Goal: Obtain resource: Download file/media

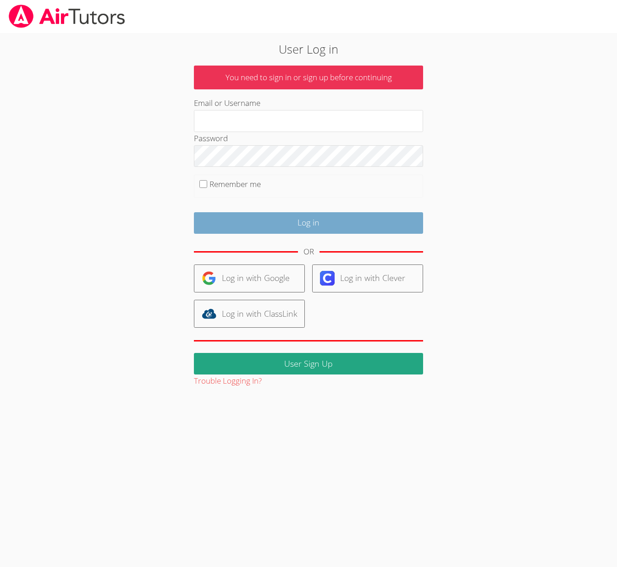
type input "[EMAIL_ADDRESS][DOMAIN_NAME]"
click at [288, 225] on input "Log in" at bounding box center [308, 223] width 229 height 22
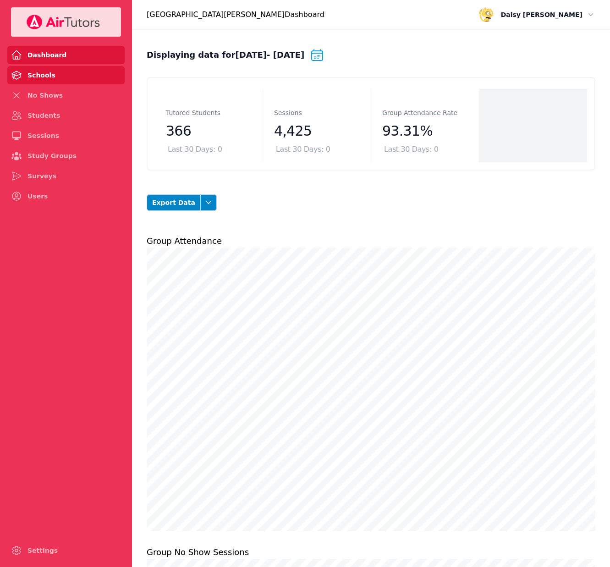
click at [67, 81] on link "Schools" at bounding box center [65, 75] width 117 height 18
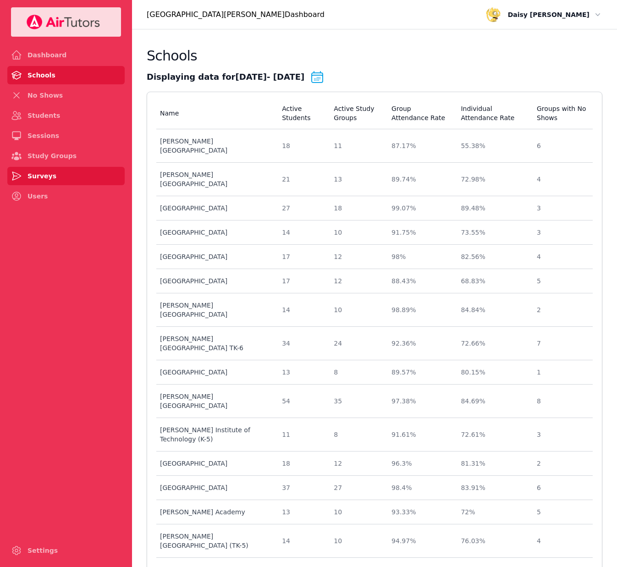
click at [63, 175] on link "Surveys" at bounding box center [65, 176] width 117 height 18
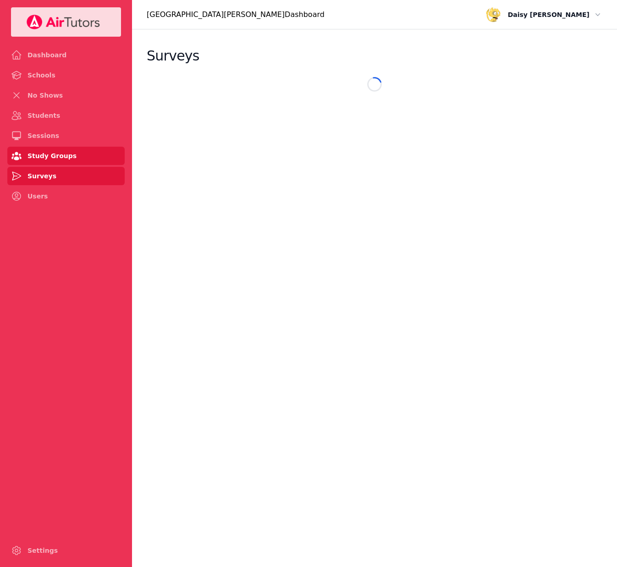
click at [61, 155] on link "Study Groups" at bounding box center [65, 156] width 117 height 18
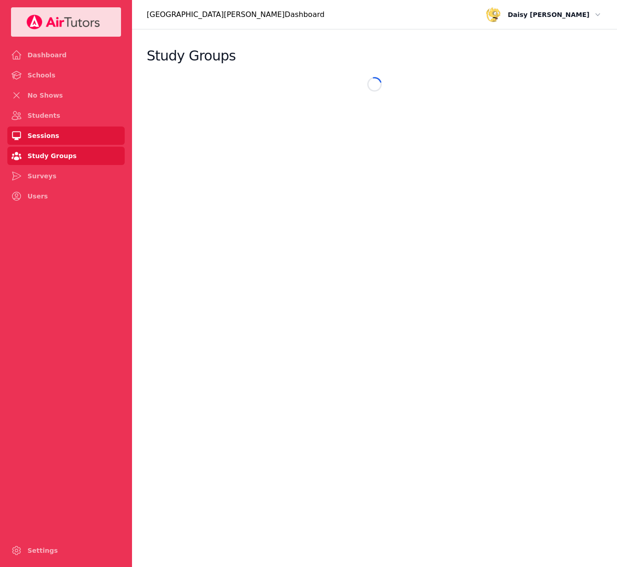
click at [60, 139] on link "Sessions" at bounding box center [65, 135] width 117 height 18
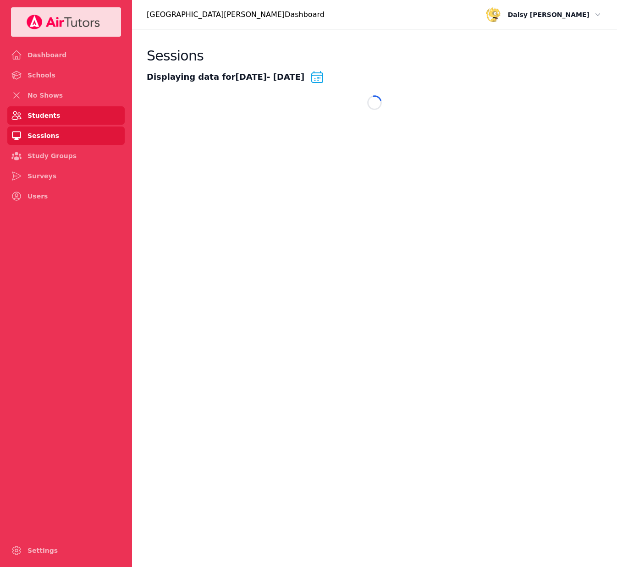
click at [60, 120] on link "Students" at bounding box center [65, 115] width 117 height 18
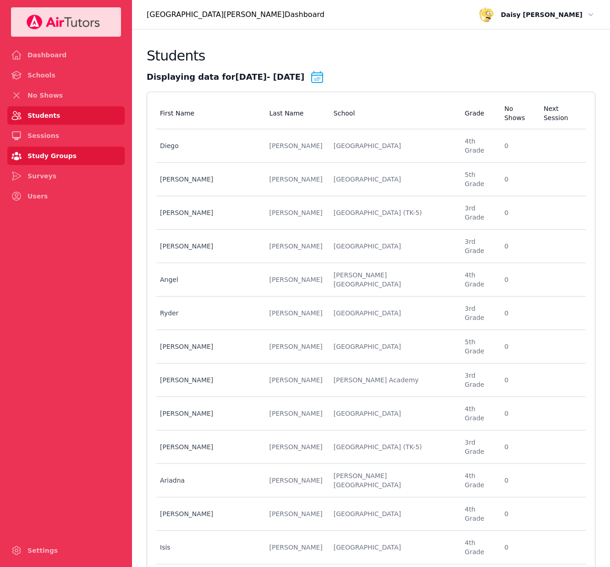
click at [67, 159] on link "Study Groups" at bounding box center [65, 156] width 117 height 18
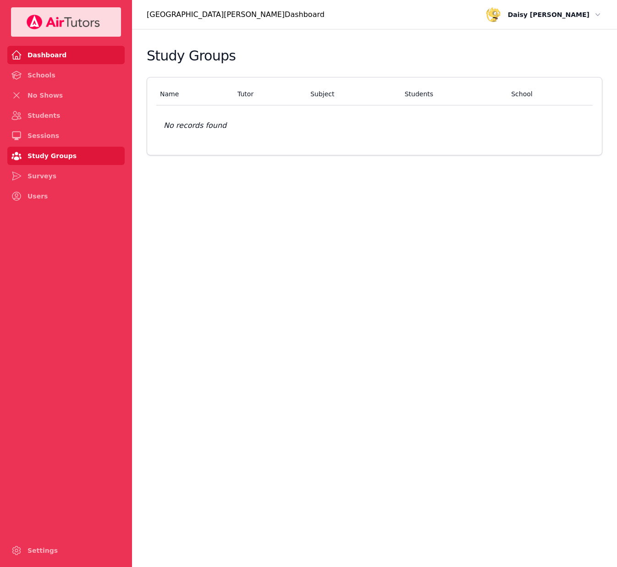
click at [62, 62] on link "Dashboard" at bounding box center [65, 55] width 117 height 18
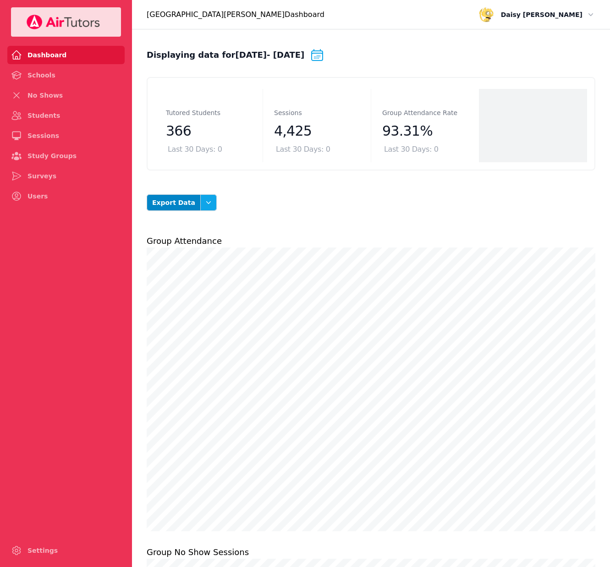
click at [200, 197] on button "Open options" at bounding box center [208, 202] width 16 height 16
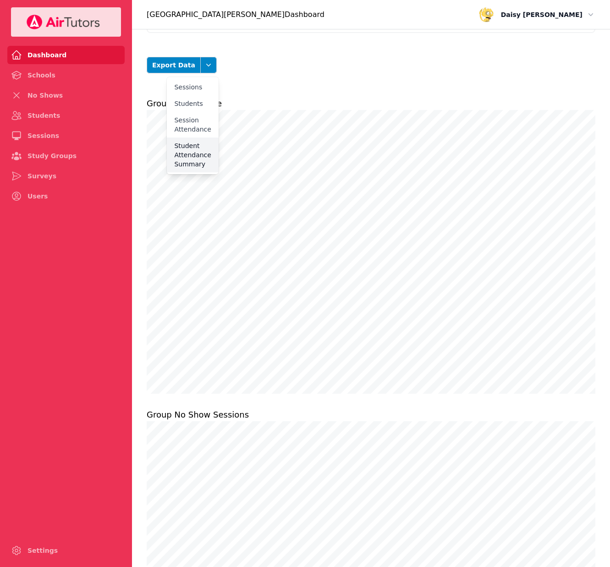
click at [191, 168] on button "Student Attendance Summary" at bounding box center [192, 154] width 51 height 35
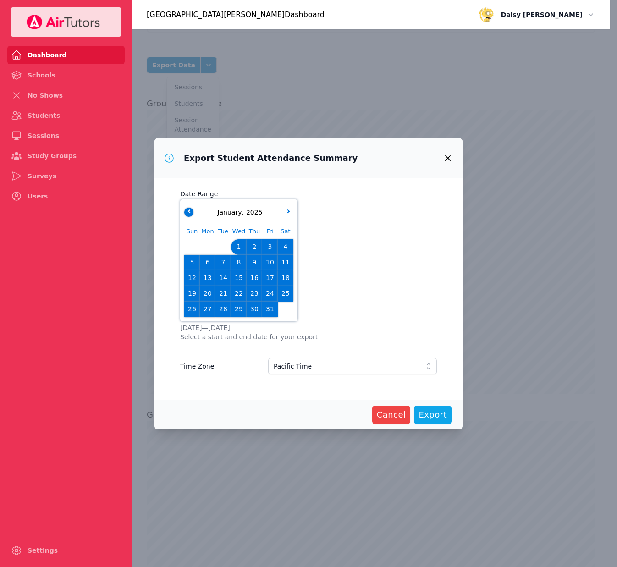
click at [192, 213] on button "button" at bounding box center [188, 212] width 9 height 9
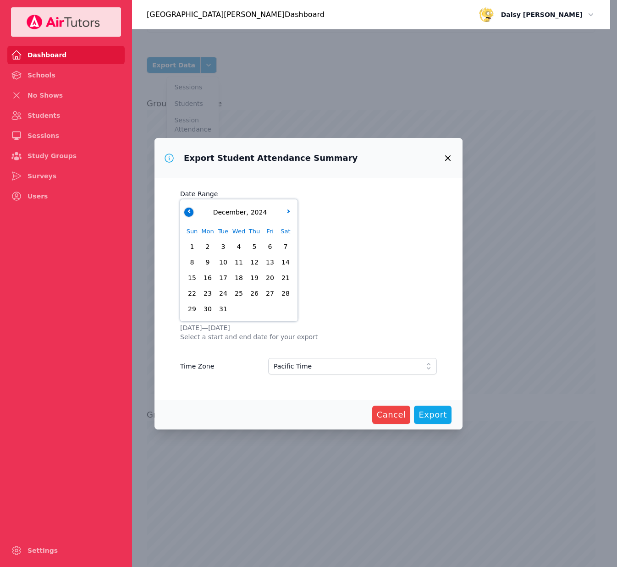
click at [192, 213] on button "button" at bounding box center [188, 212] width 9 height 9
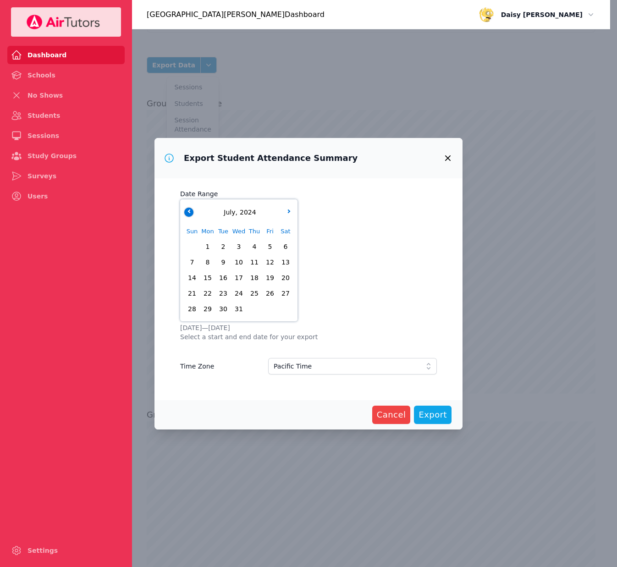
click at [192, 213] on button "button" at bounding box center [188, 212] width 9 height 9
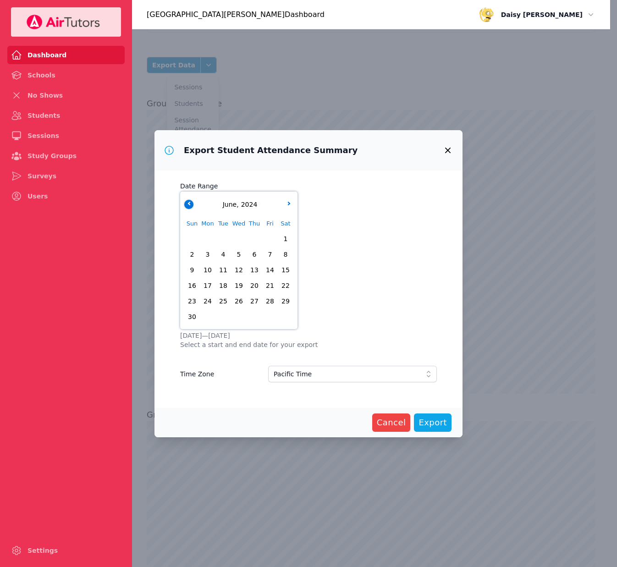
click at [189, 208] on button "button" at bounding box center [188, 204] width 9 height 9
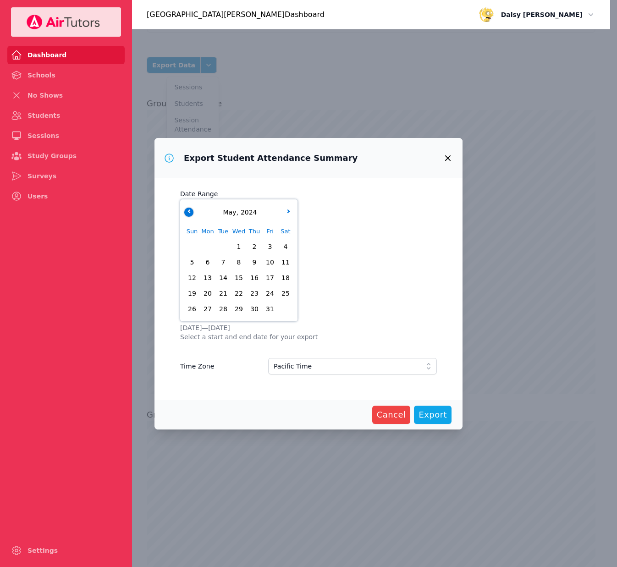
click at [189, 208] on button "button" at bounding box center [188, 212] width 9 height 9
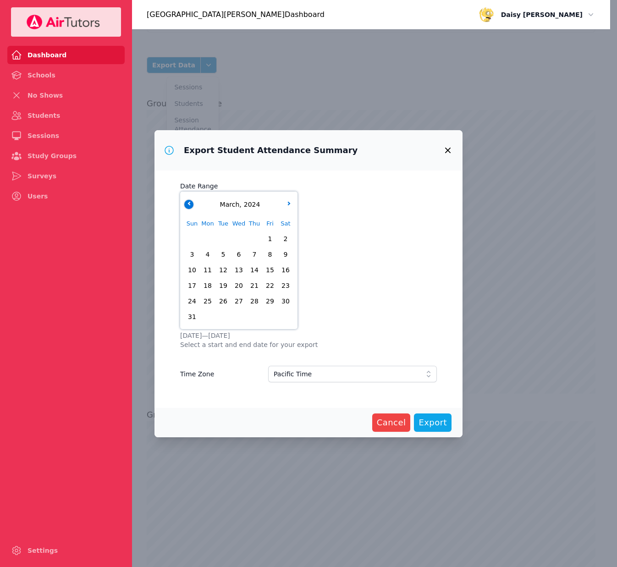
click at [189, 208] on button "button" at bounding box center [188, 204] width 9 height 9
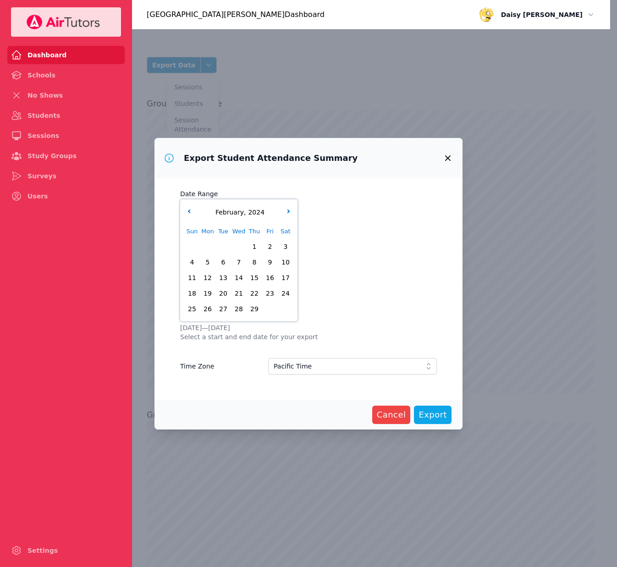
click at [293, 212] on div "[DATE]" at bounding box center [239, 213] width 114 height 10
click at [289, 213] on button "button" at bounding box center [288, 212] width 9 height 9
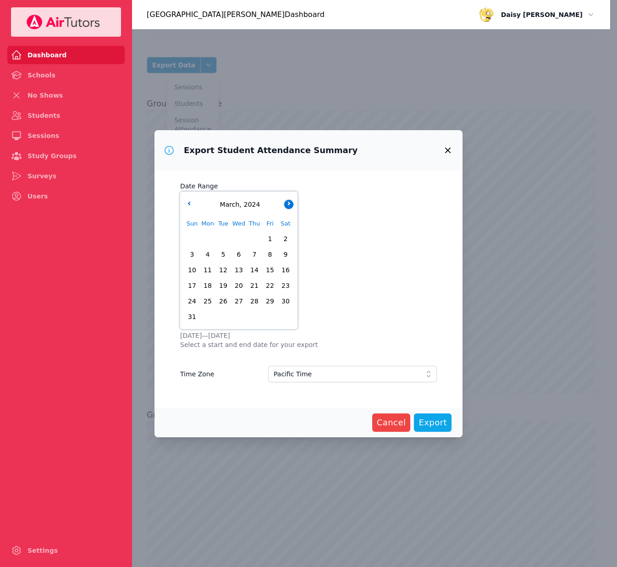
click at [289, 213] on div "Sun Mon Tue Wed Thu Fri Sat 1 2 3 4 5 6 7 8 9 10 11 12 13 14 15 16 17 18 19 20 …" at bounding box center [239, 270] width 114 height 114
click at [289, 201] on button "button" at bounding box center [288, 204] width 9 height 9
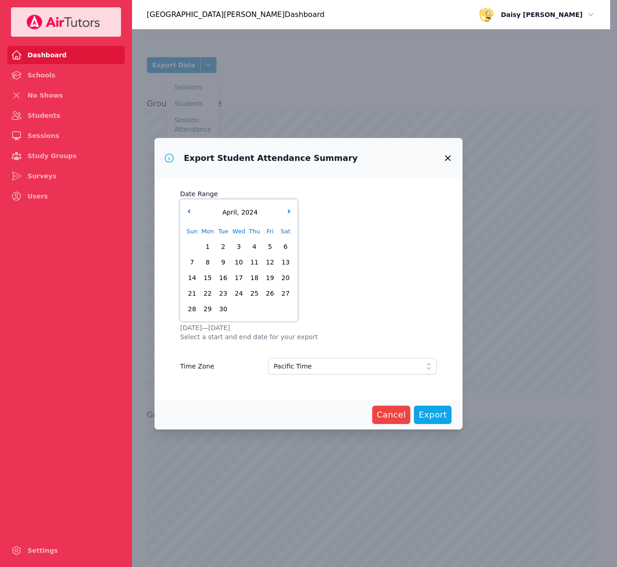
click at [288, 208] on div "[DATE]" at bounding box center [239, 213] width 114 height 10
click at [291, 226] on div "Sat" at bounding box center [286, 232] width 16 height 16
click at [288, 215] on button "button" at bounding box center [288, 212] width 9 height 9
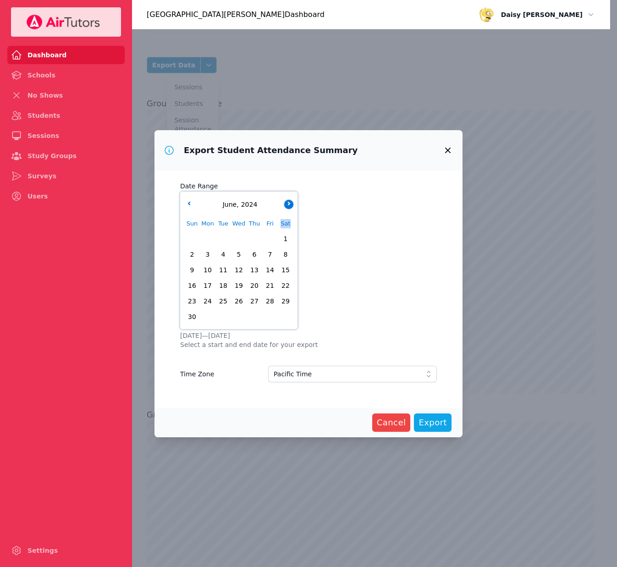
click at [288, 215] on div "Sun Mon Tue Wed Thu Fri Sat 1 2 3 4 5 6 7 8 9 10 11 12 13 14 15 16 17 18 19 20 …" at bounding box center [239, 270] width 114 height 114
click at [286, 210] on div "[DATE]" at bounding box center [239, 205] width 114 height 18
click at [285, 205] on button "button" at bounding box center [288, 204] width 9 height 9
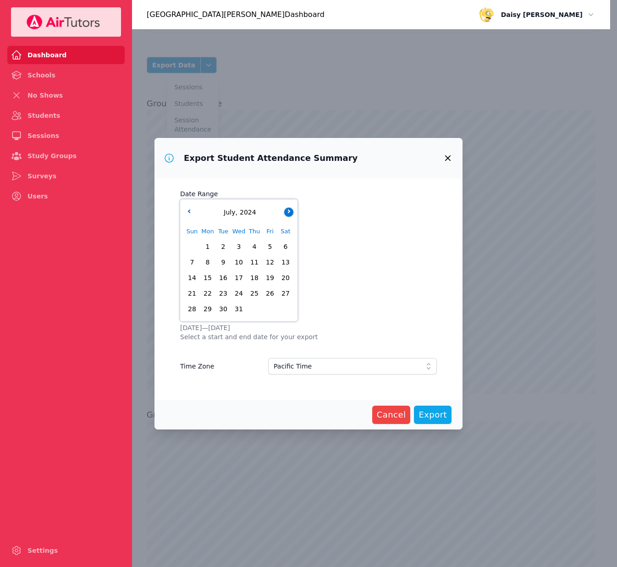
click at [285, 205] on div "[DATE]" at bounding box center [239, 212] width 114 height 18
click at [284, 211] on button "button" at bounding box center [288, 212] width 9 height 9
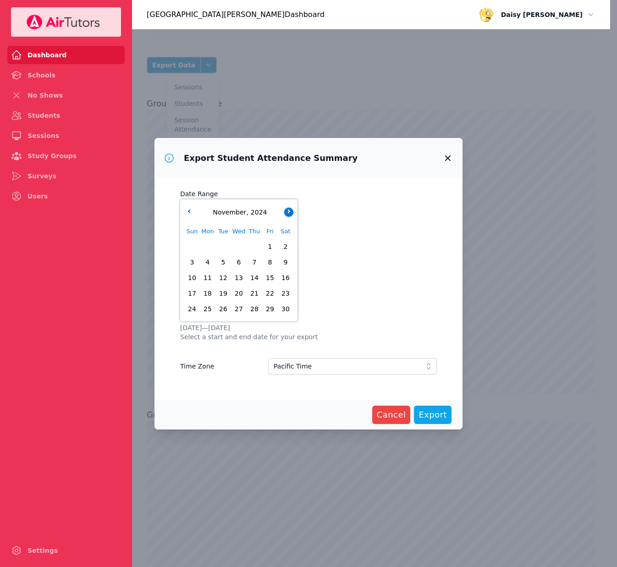
click at [284, 211] on button "button" at bounding box center [288, 212] width 9 height 9
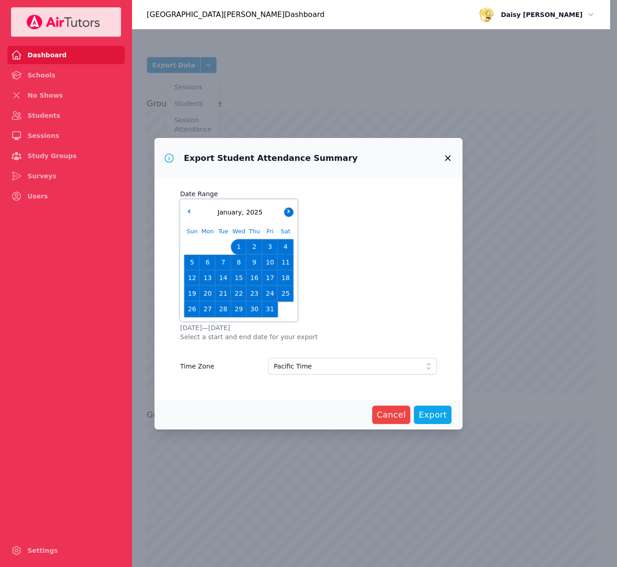
click at [284, 211] on button "button" at bounding box center [288, 212] width 9 height 9
click at [194, 214] on div "[DATE]" at bounding box center [239, 213] width 114 height 10
click at [435, 416] on span "Export" at bounding box center [432, 414] width 28 height 13
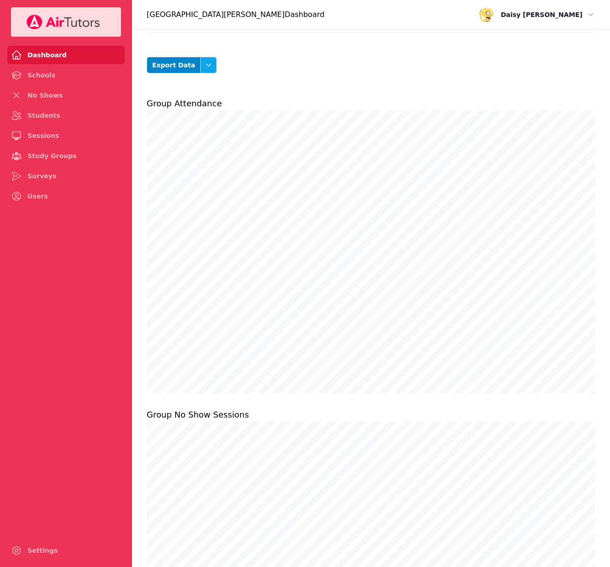
click at [200, 65] on button "Open options" at bounding box center [208, 65] width 16 height 16
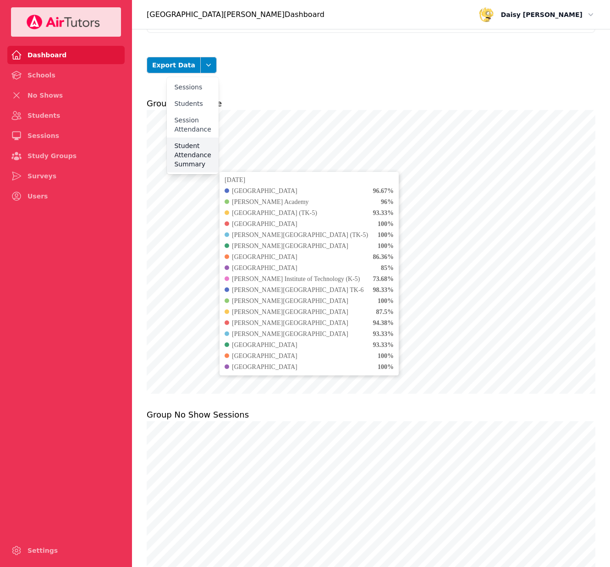
scroll to position [183, 0]
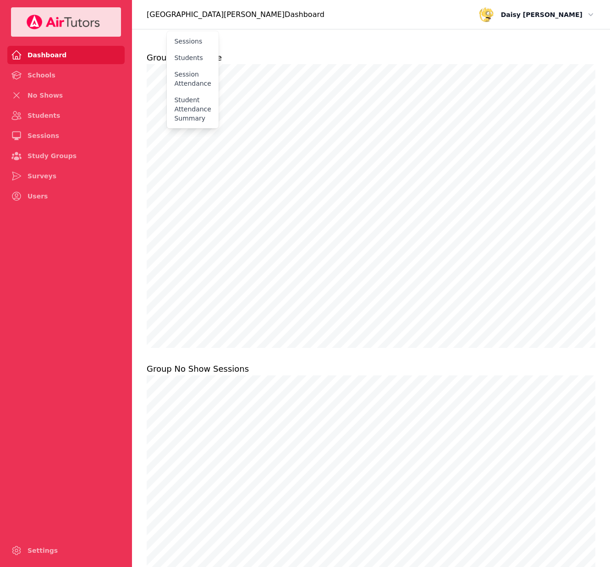
click at [516, 348] on div "Displaying data for [DATE] - [DATE] Change date range Tutored Students 366 Last…" at bounding box center [371, 572] width 478 height 1417
click at [123, 171] on link "Surveys" at bounding box center [65, 176] width 117 height 18
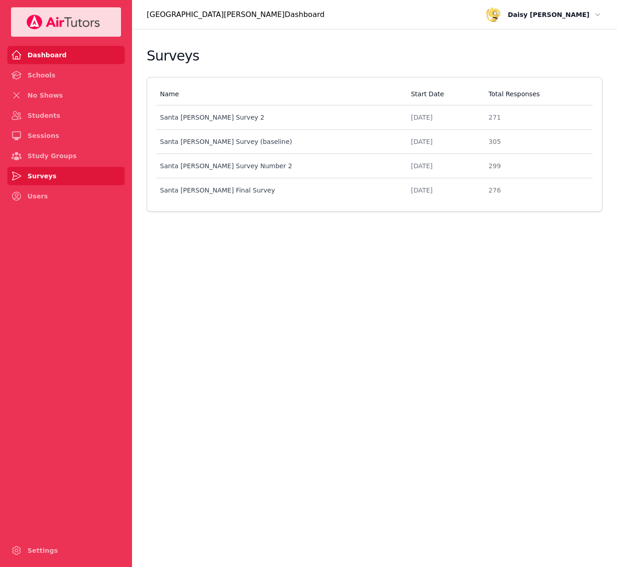
click at [66, 56] on link "Dashboard" at bounding box center [65, 55] width 117 height 18
